Goal: Task Accomplishment & Management: Manage account settings

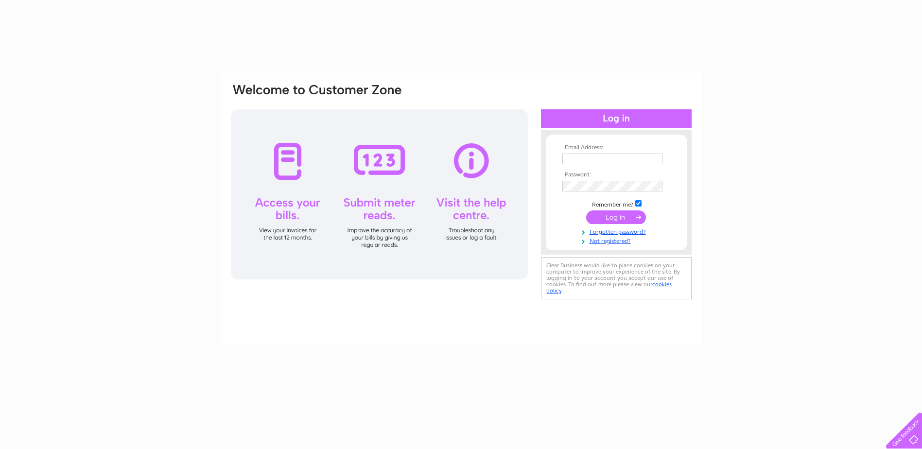
type input "info@stationgarage.scot"
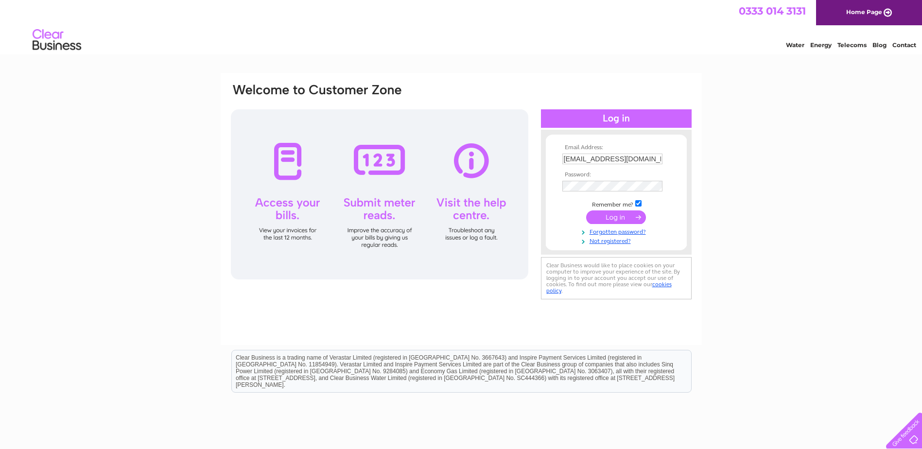
click at [631, 217] on input "submit" at bounding box center [616, 217] width 60 height 14
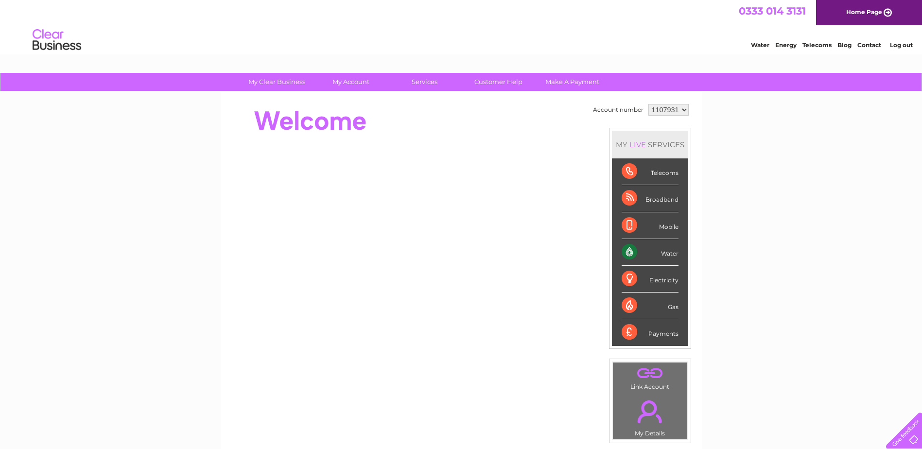
click at [683, 106] on select "1107931 1107935" at bounding box center [668, 110] width 40 height 12
select select "1107935"
click at [648, 104] on select "1107931 1107935" at bounding box center [668, 110] width 40 height 12
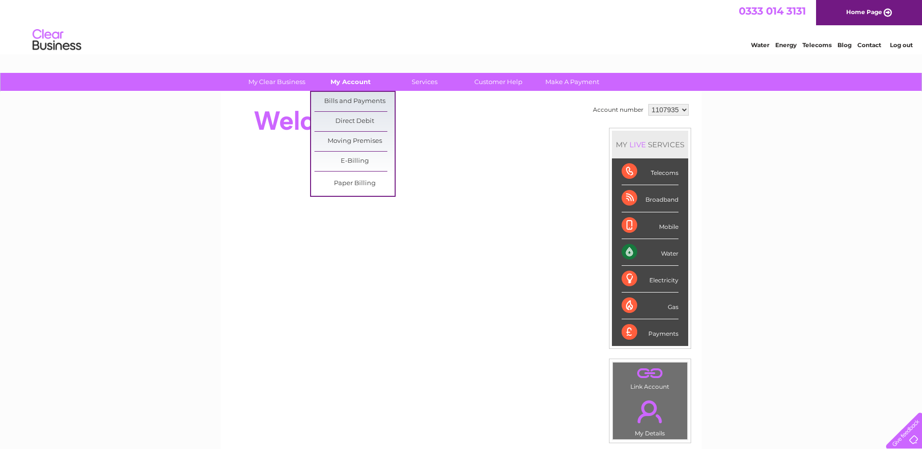
click at [344, 84] on link "My Account" at bounding box center [351, 82] width 80 height 18
click at [344, 100] on link "Bills and Payments" at bounding box center [355, 101] width 80 height 19
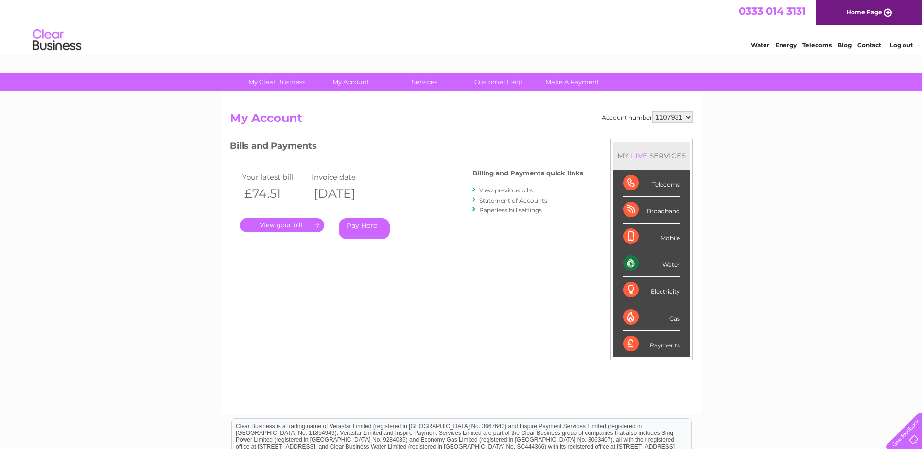
click at [281, 223] on link "." at bounding box center [282, 225] width 85 height 14
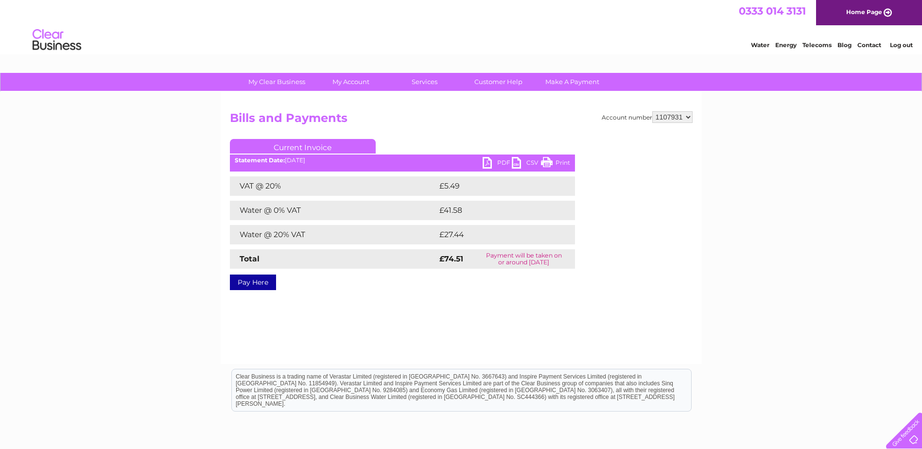
click at [490, 162] on link "PDF" at bounding box center [497, 164] width 29 height 14
click at [689, 115] on select "1107931 1107935" at bounding box center [672, 117] width 40 height 12
select select "1107935"
click at [653, 111] on select "1107931 1107935" at bounding box center [672, 117] width 40 height 12
click at [497, 158] on link "PDF" at bounding box center [497, 164] width 29 height 14
